Goal: Task Accomplishment & Management: Manage account settings

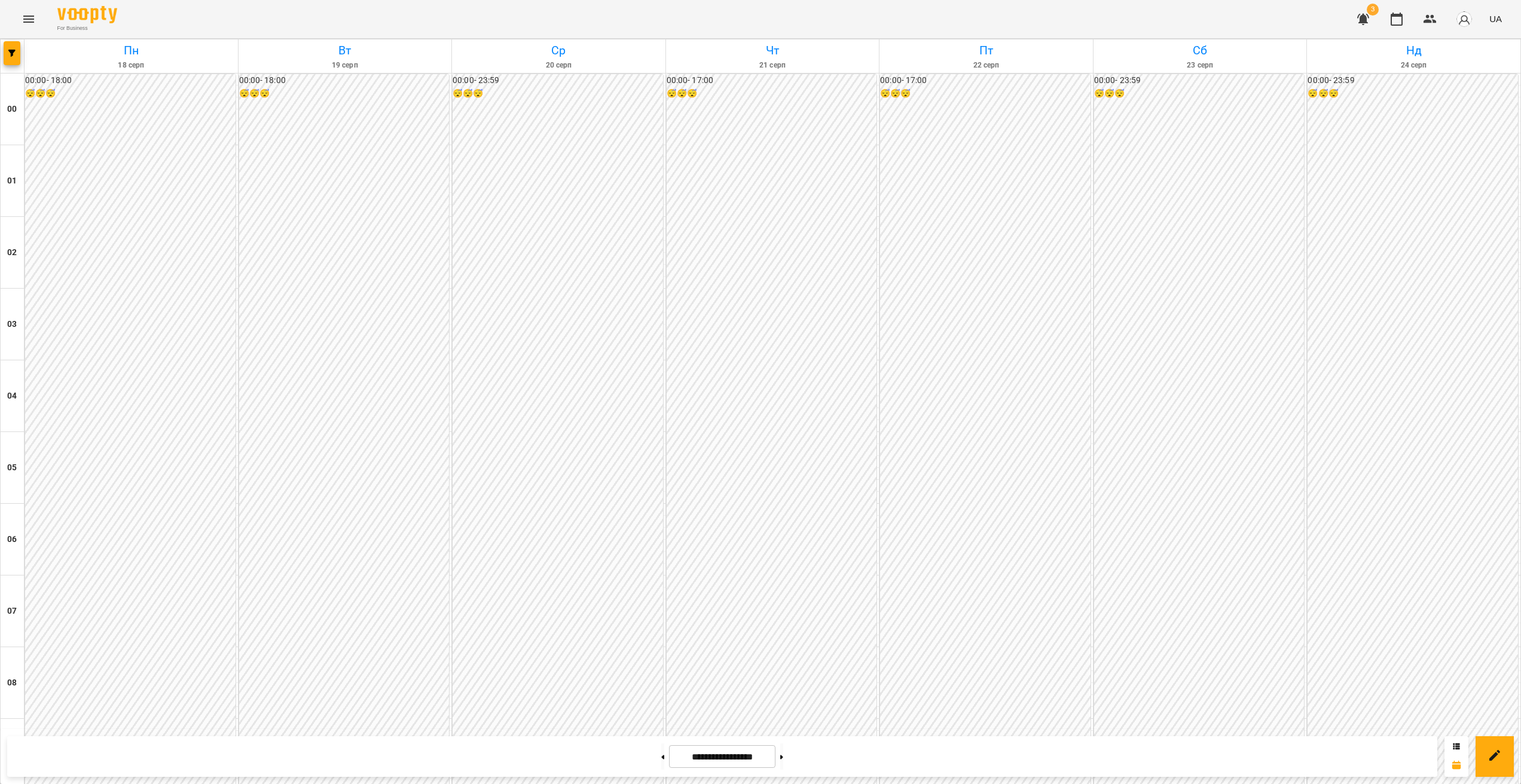
scroll to position [1064, 0]
click at [6, 51] on span "button" at bounding box center [12, 53] width 17 height 7
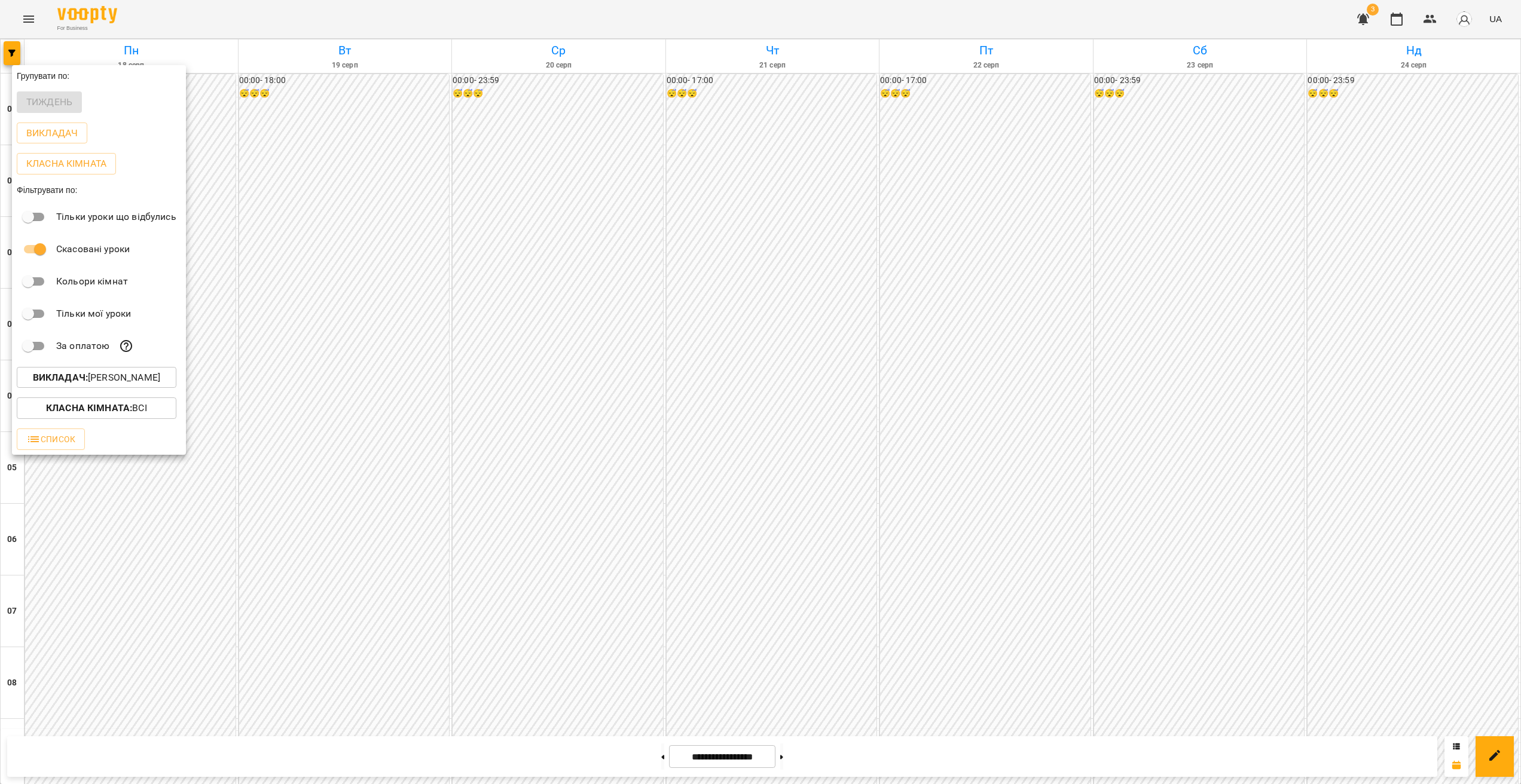
click at [82, 383] on b "Викладач :" at bounding box center [60, 377] width 55 height 11
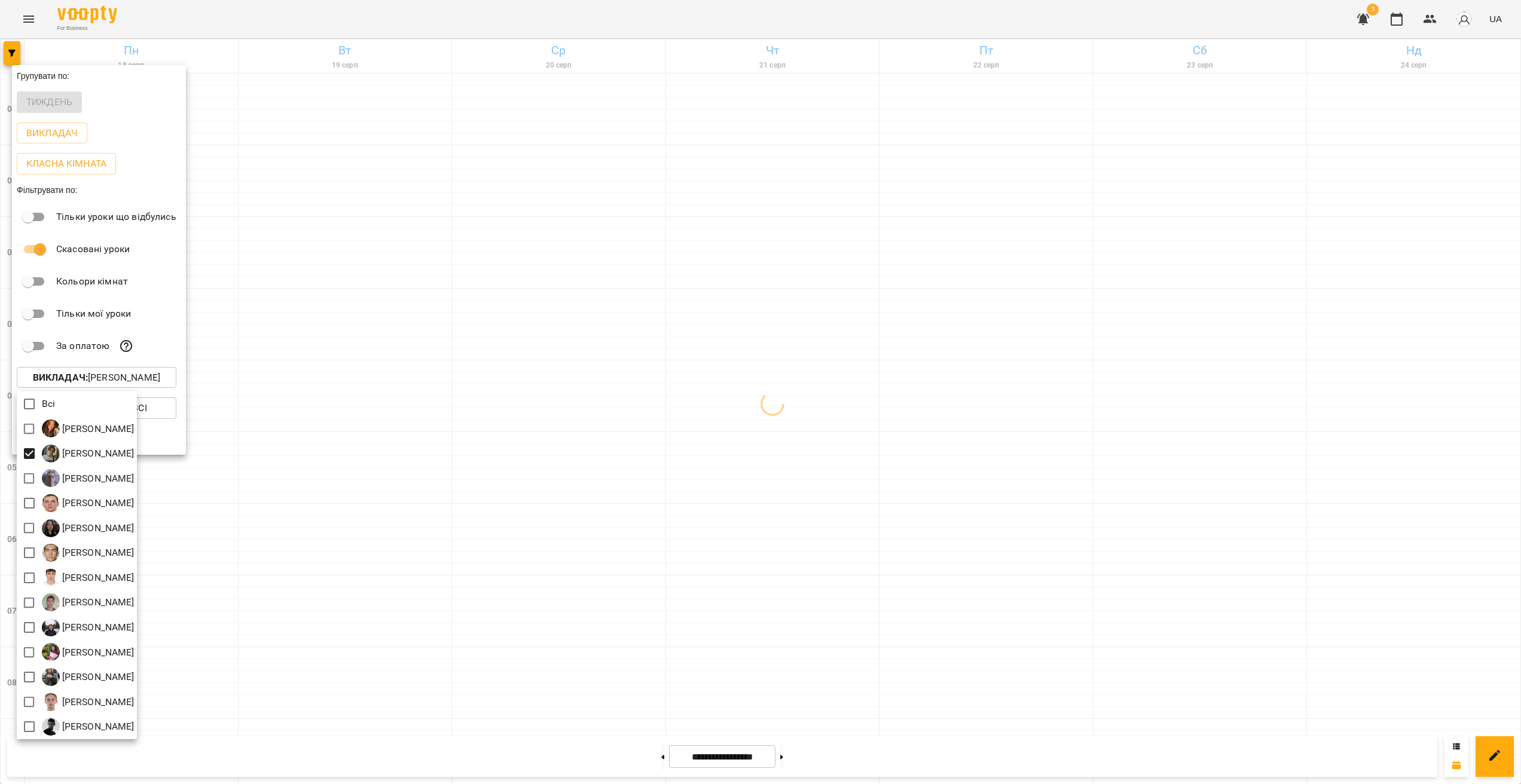
click at [578, 395] on div at bounding box center [760, 392] width 1521 height 784
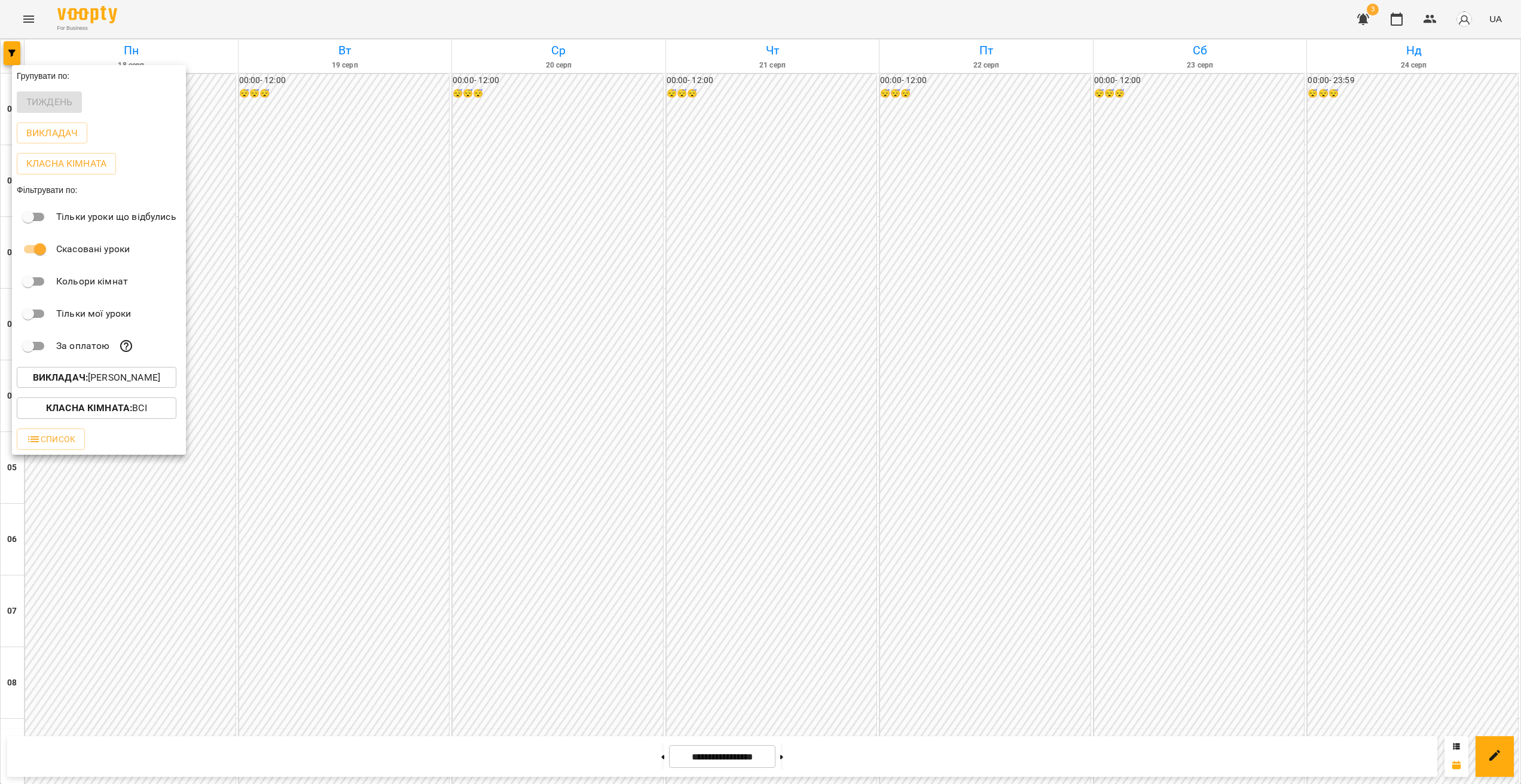
click at [690, 252] on div at bounding box center [760, 392] width 1521 height 784
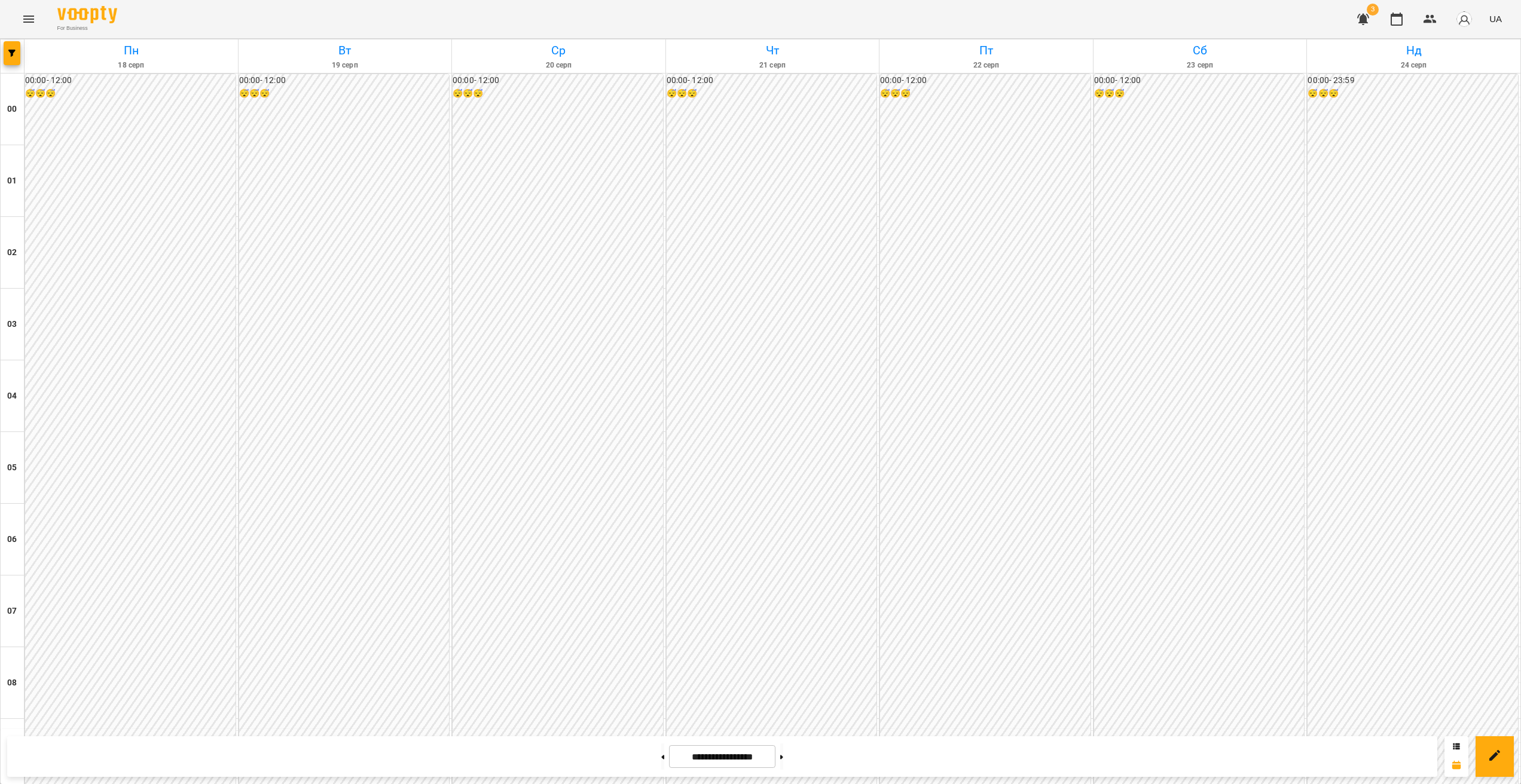
scroll to position [940, 0]
click at [34, 22] on icon "Menu" at bounding box center [29, 19] width 14 height 14
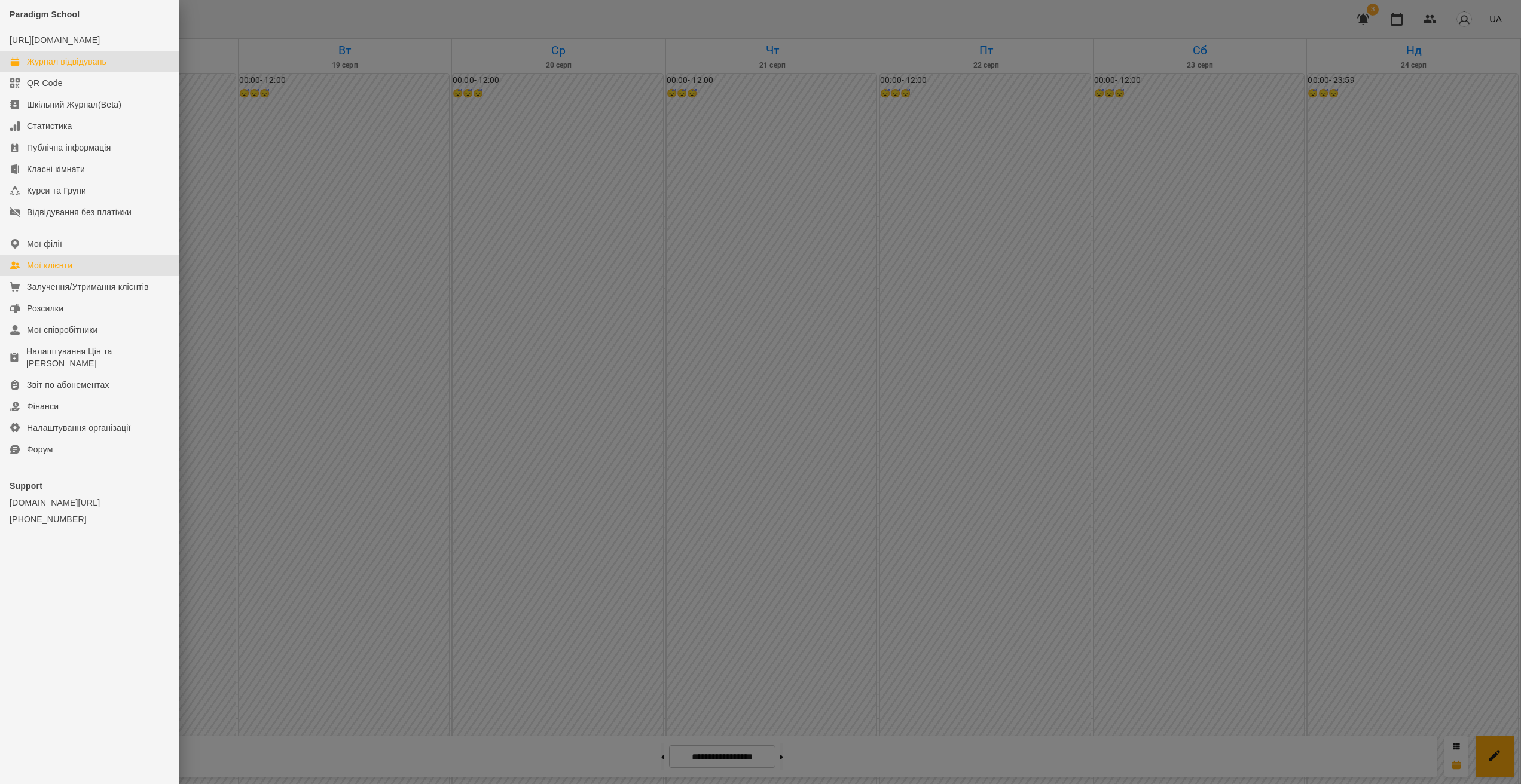
click at [75, 269] on link "Мої клієнти" at bounding box center [89, 265] width 179 height 22
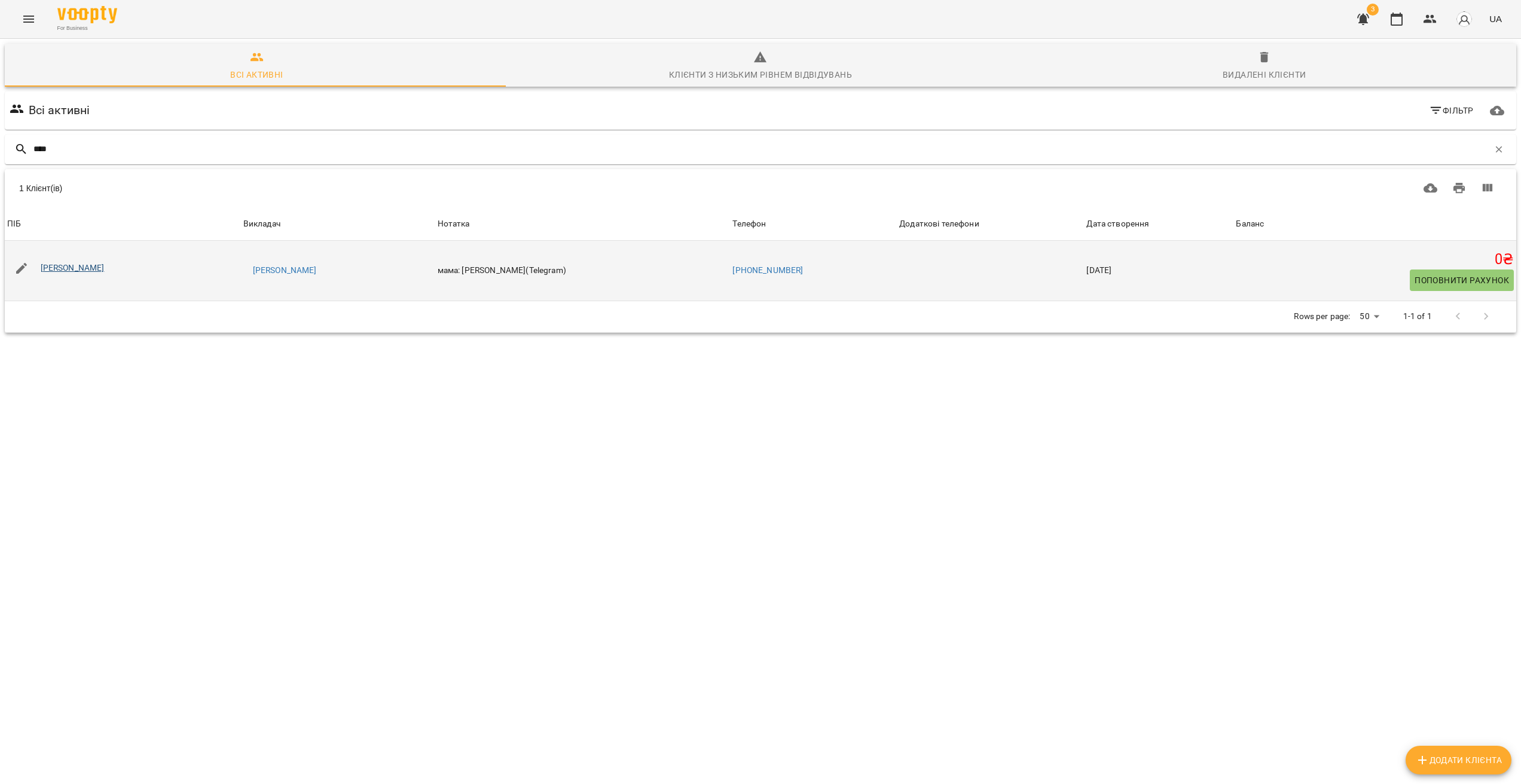
type input "****"
click at [88, 269] on link "[PERSON_NAME]" at bounding box center [72, 268] width 64 height 10
